Goal: Information Seeking & Learning: Learn about a topic

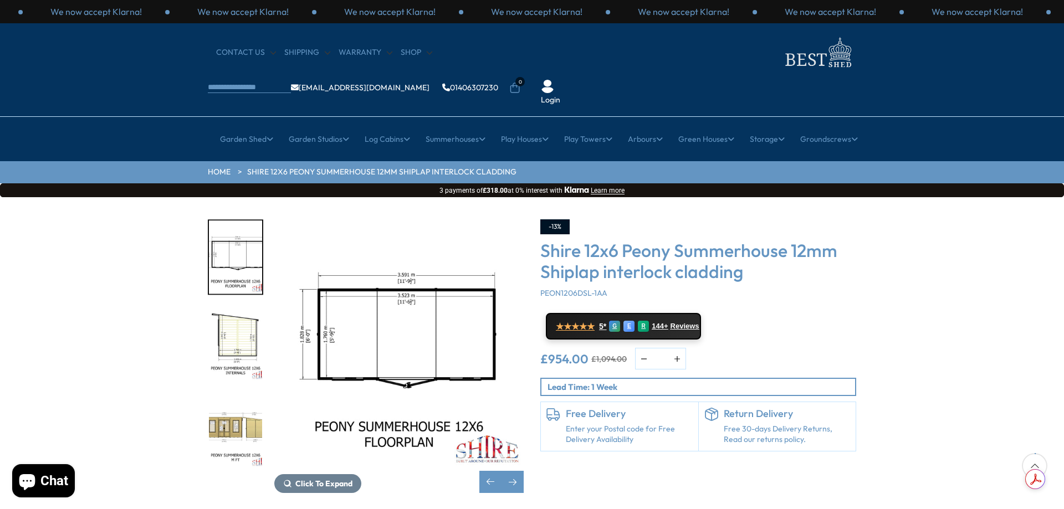
scroll to position [55, 0]
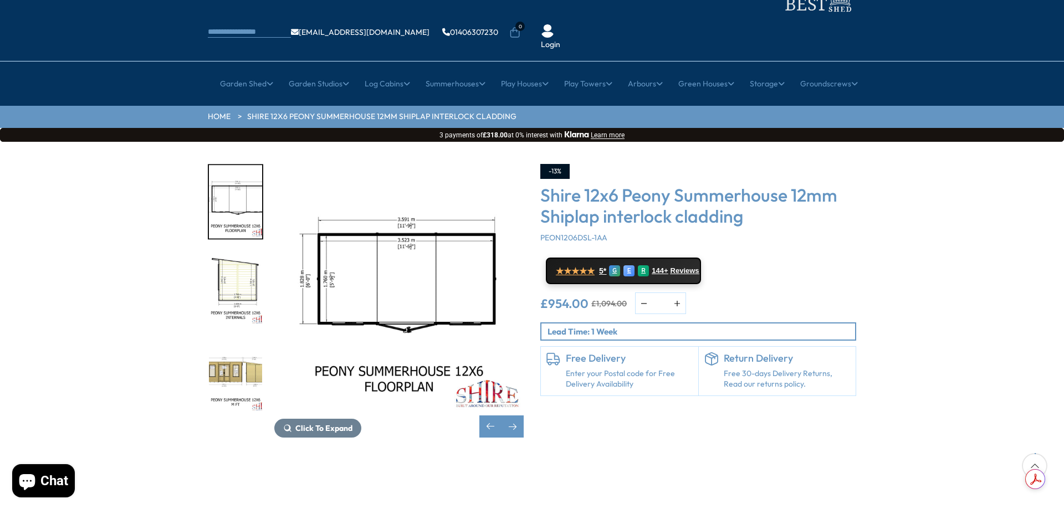
click at [232, 341] on img "7 / 21" at bounding box center [235, 376] width 53 height 74
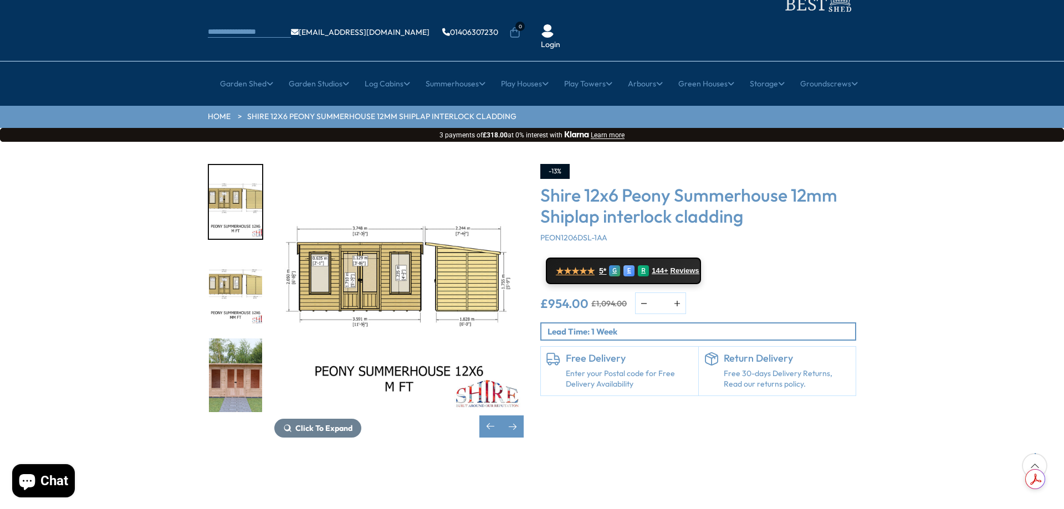
click at [235, 339] on img "9 / 21" at bounding box center [235, 376] width 53 height 74
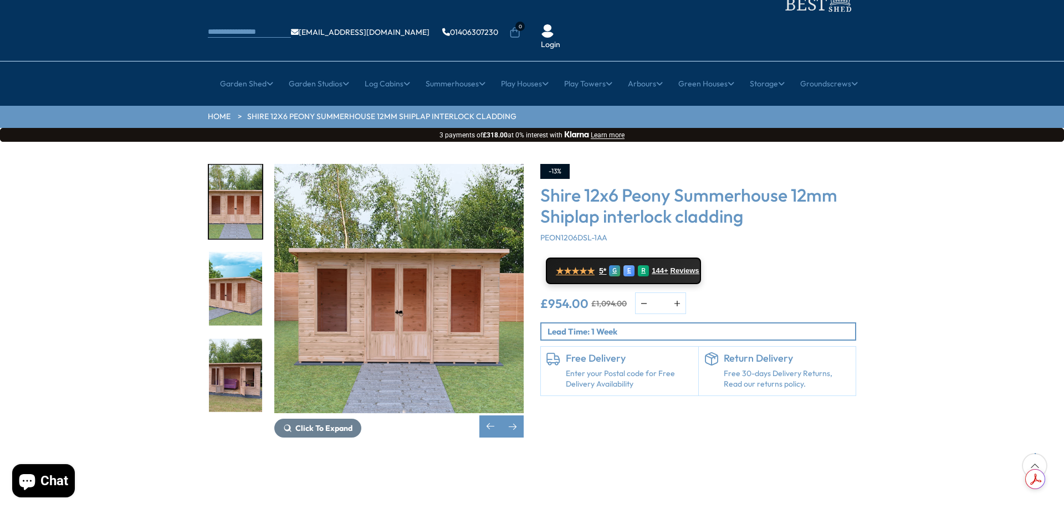
click at [245, 182] on img "9 / 21" at bounding box center [235, 202] width 53 height 74
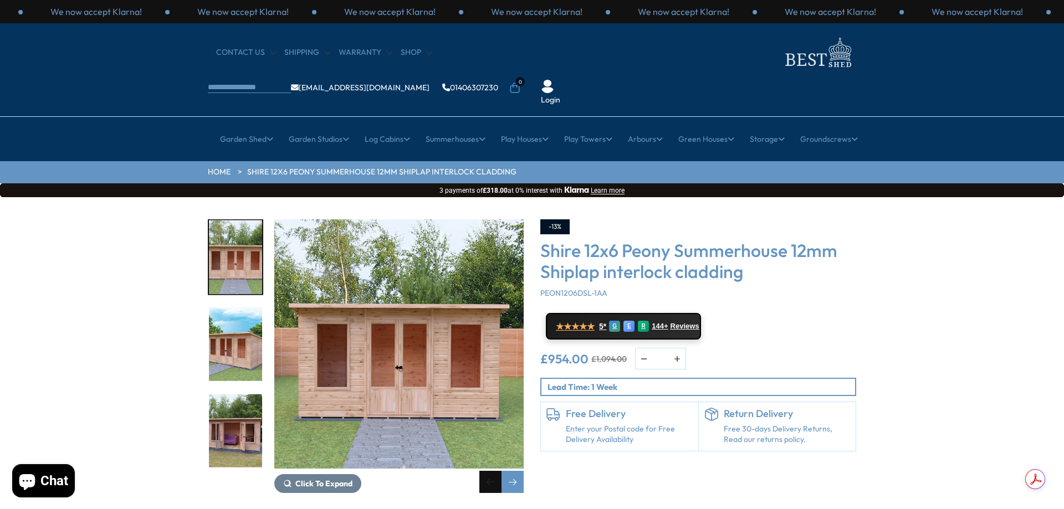
click at [488, 471] on div "Previous slide" at bounding box center [490, 482] width 22 height 22
